Goal: Task Accomplishment & Management: Manage account settings

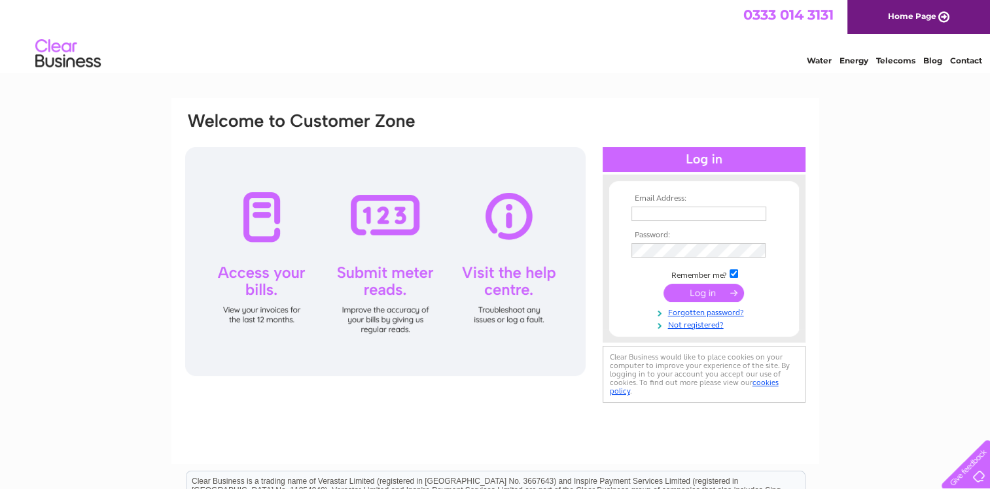
type input "info@haleshallpark.com"
click at [704, 294] on input "submit" at bounding box center [703, 293] width 80 height 18
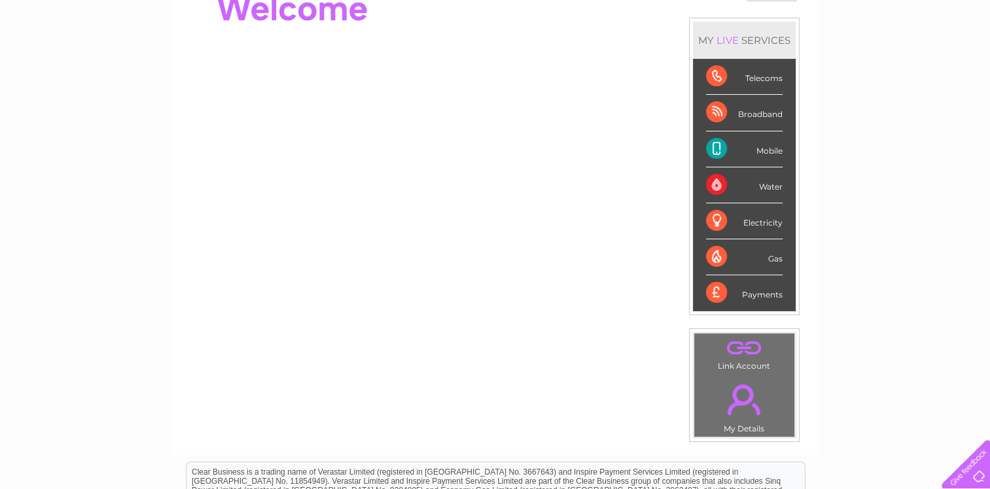
scroll to position [24, 0]
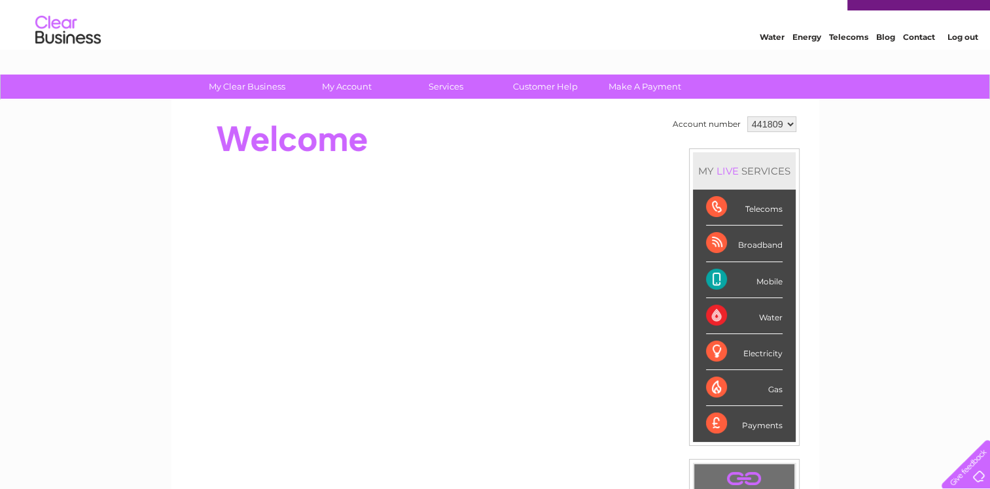
click at [788, 124] on select "441809" at bounding box center [771, 124] width 49 height 16
click at [747, 116] on select "441809" at bounding box center [771, 124] width 49 height 16
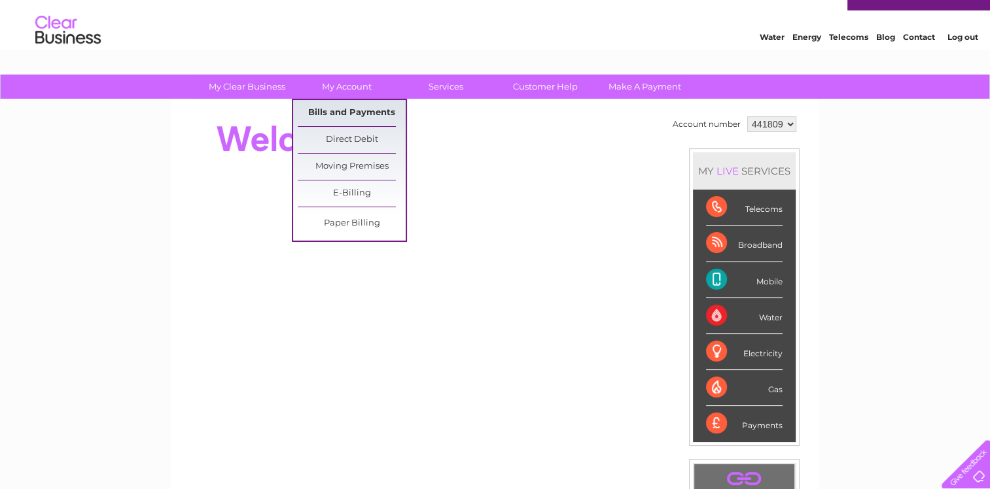
click at [348, 110] on link "Bills and Payments" at bounding box center [352, 113] width 108 height 26
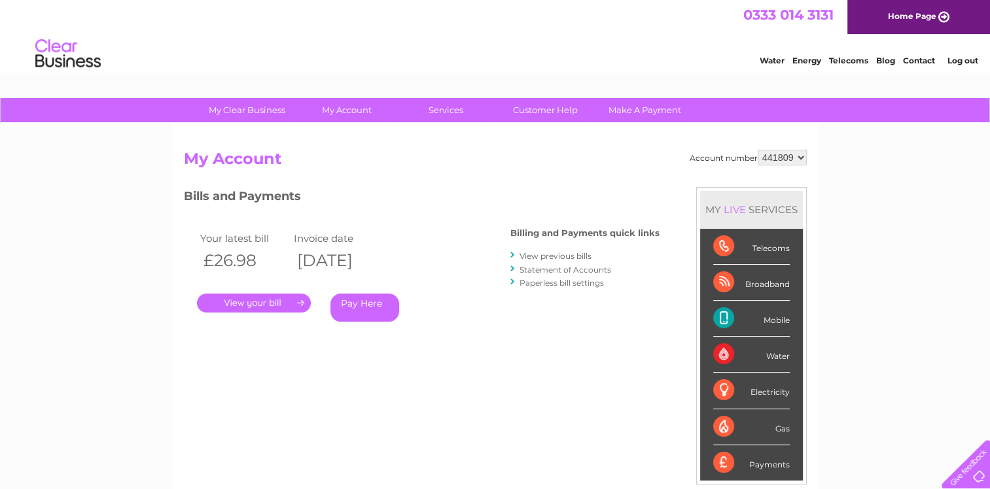
click at [269, 305] on link "." at bounding box center [254, 303] width 114 height 19
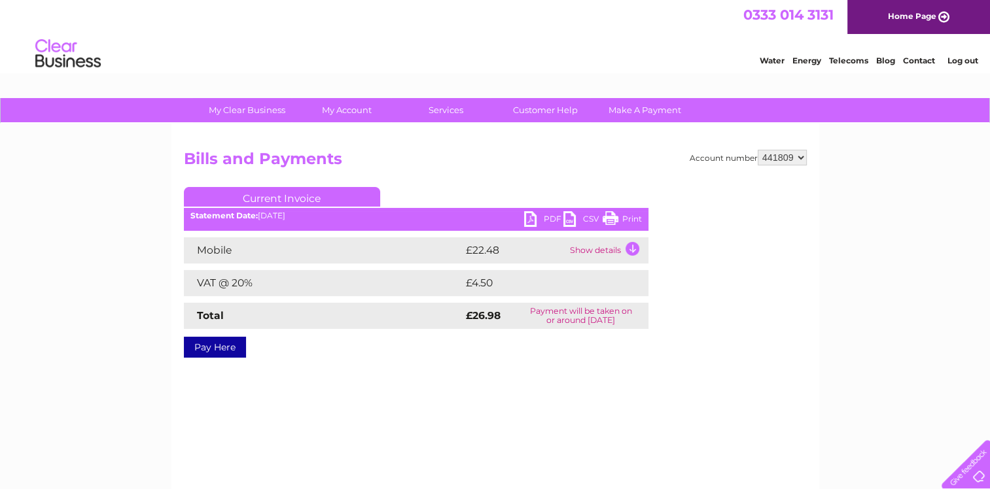
click at [528, 218] on link "PDF" at bounding box center [543, 220] width 39 height 19
